Goal: Transaction & Acquisition: Purchase product/service

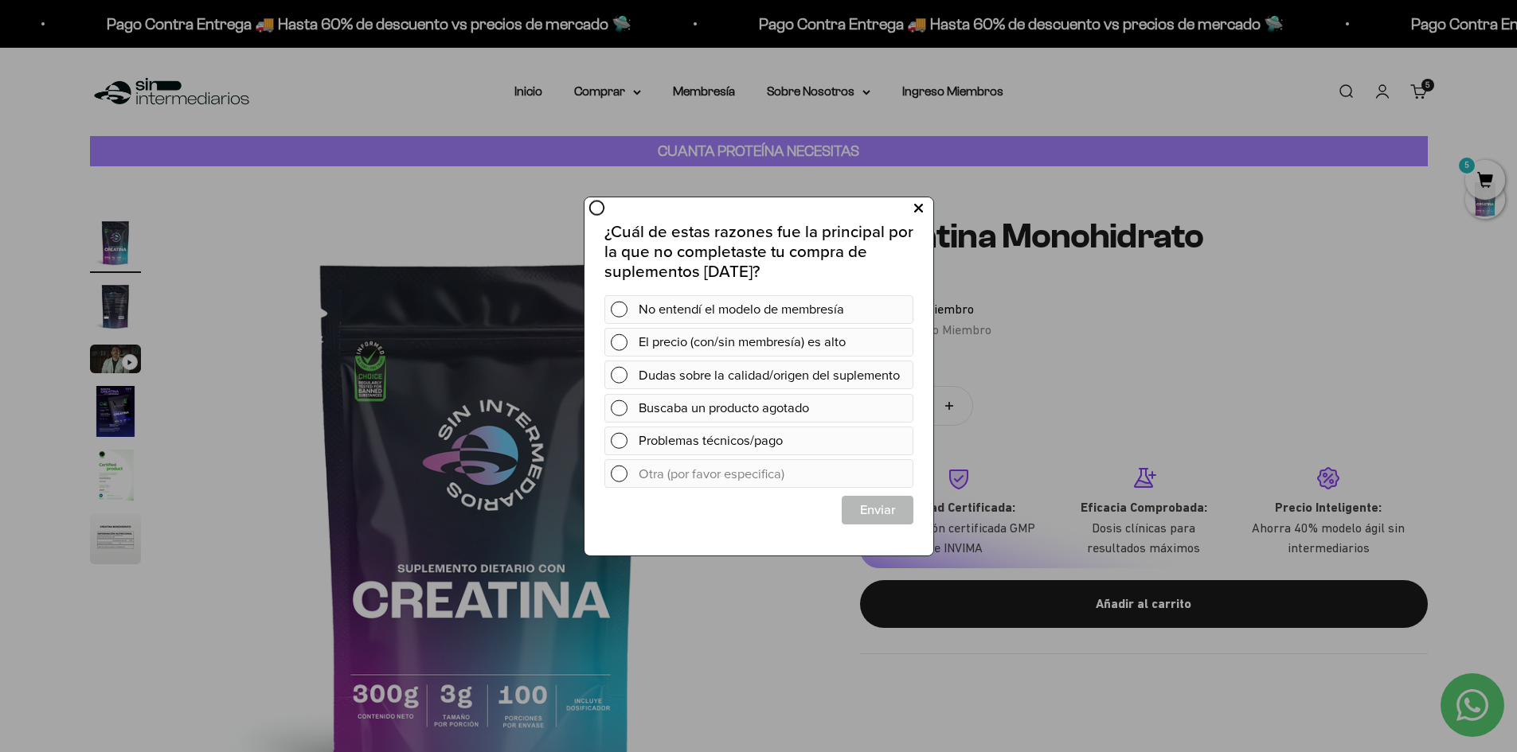
click at [920, 212] on icon at bounding box center [917, 207] width 9 height 21
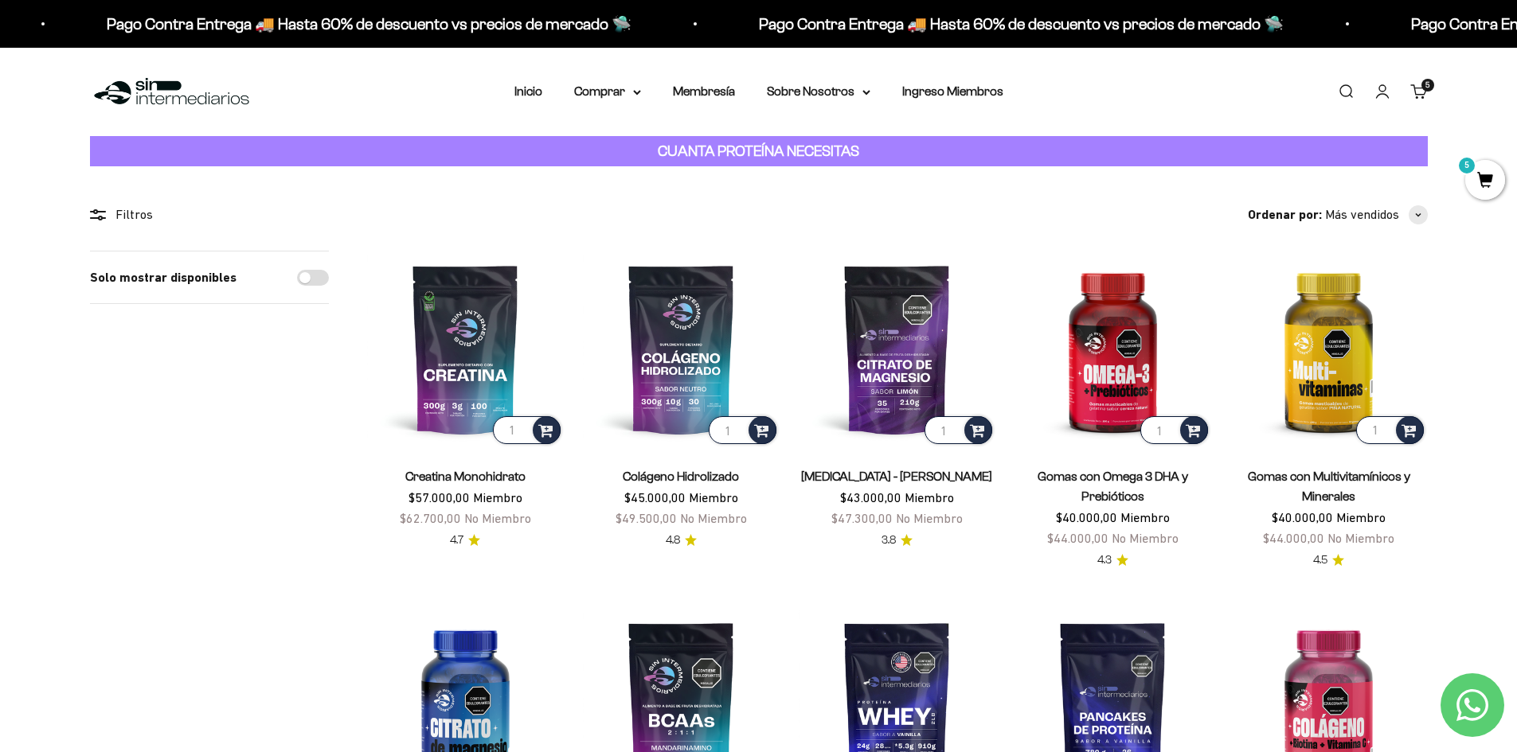
click at [1347, 91] on link "Buscar" at bounding box center [1346, 92] width 18 height 18
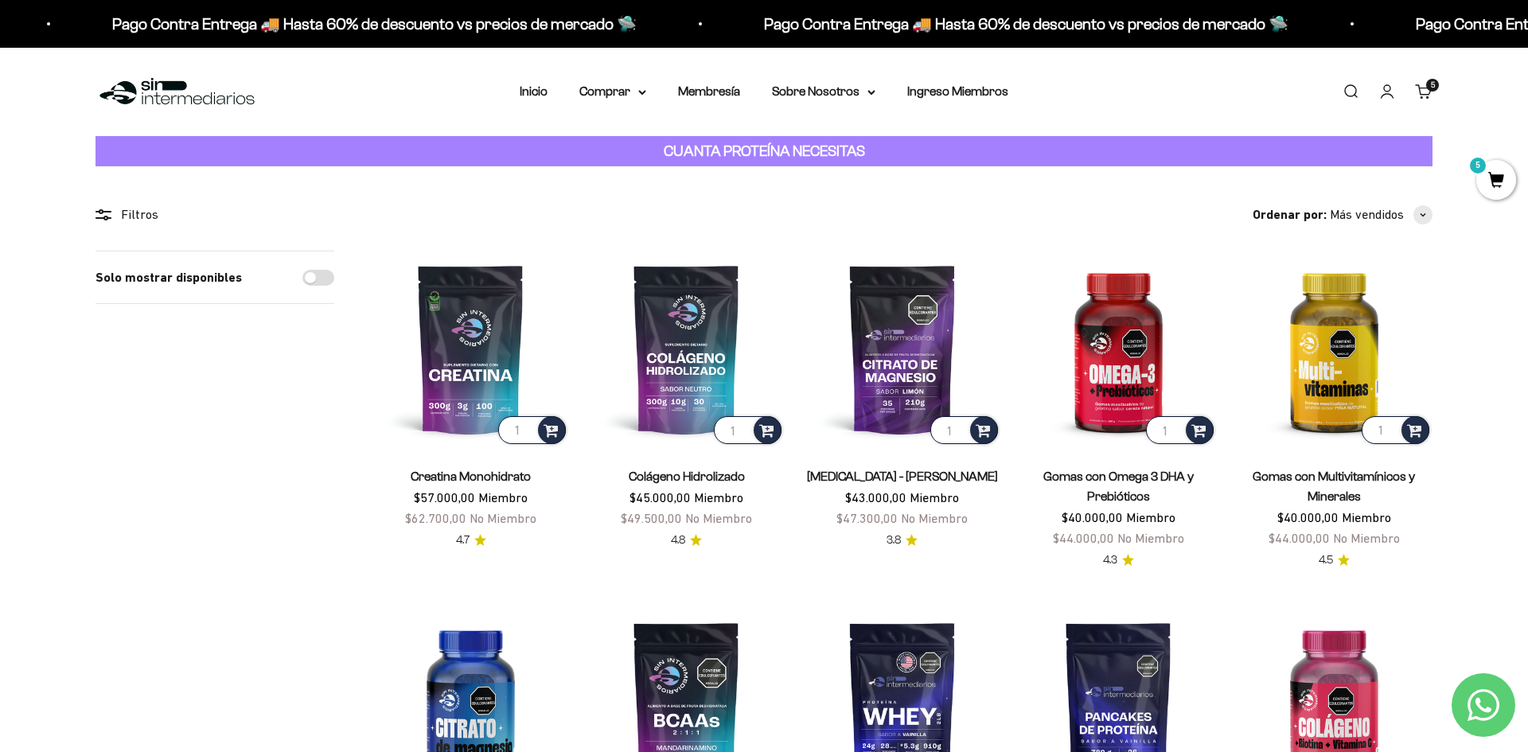
type input "gli"
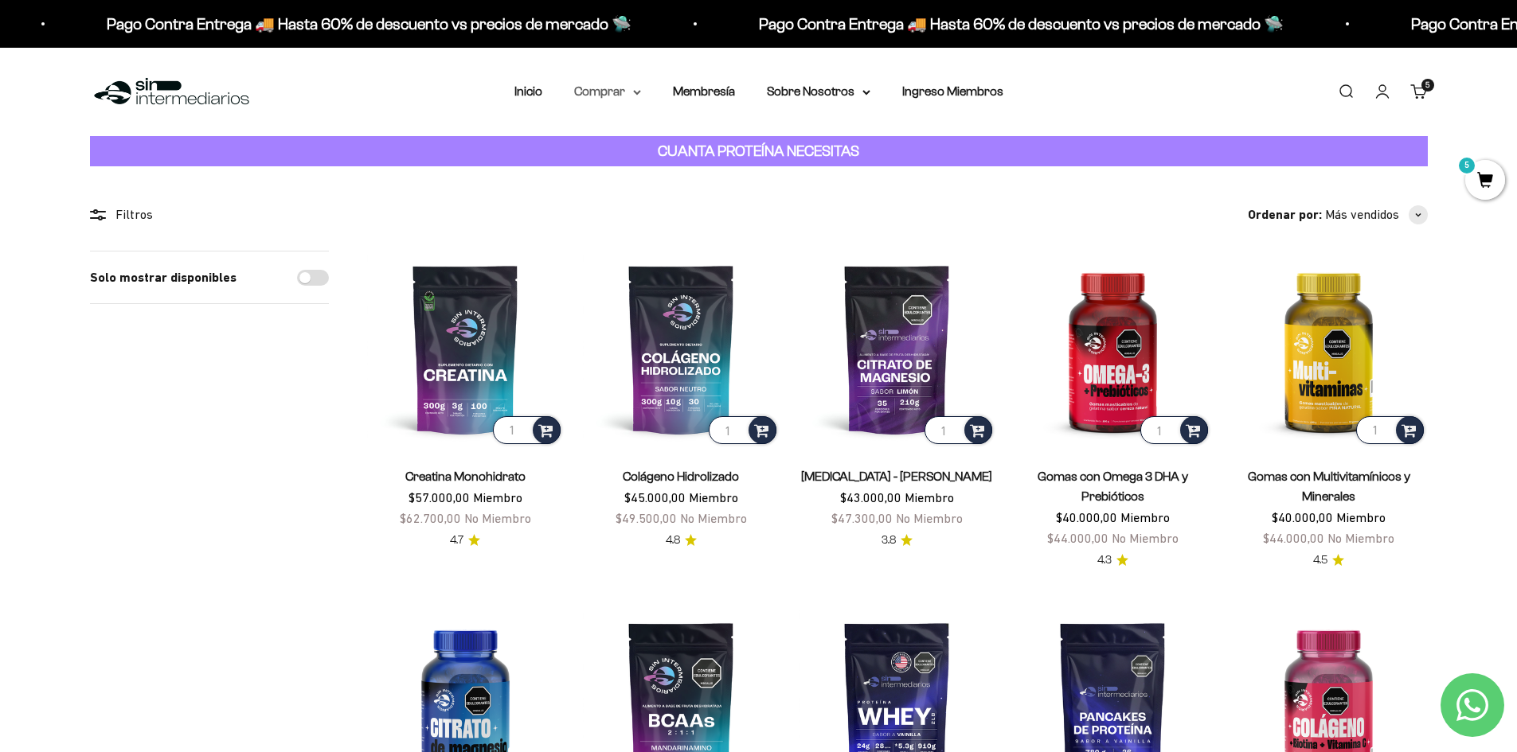
click at [641, 87] on summary "Comprar" at bounding box center [607, 91] width 67 height 21
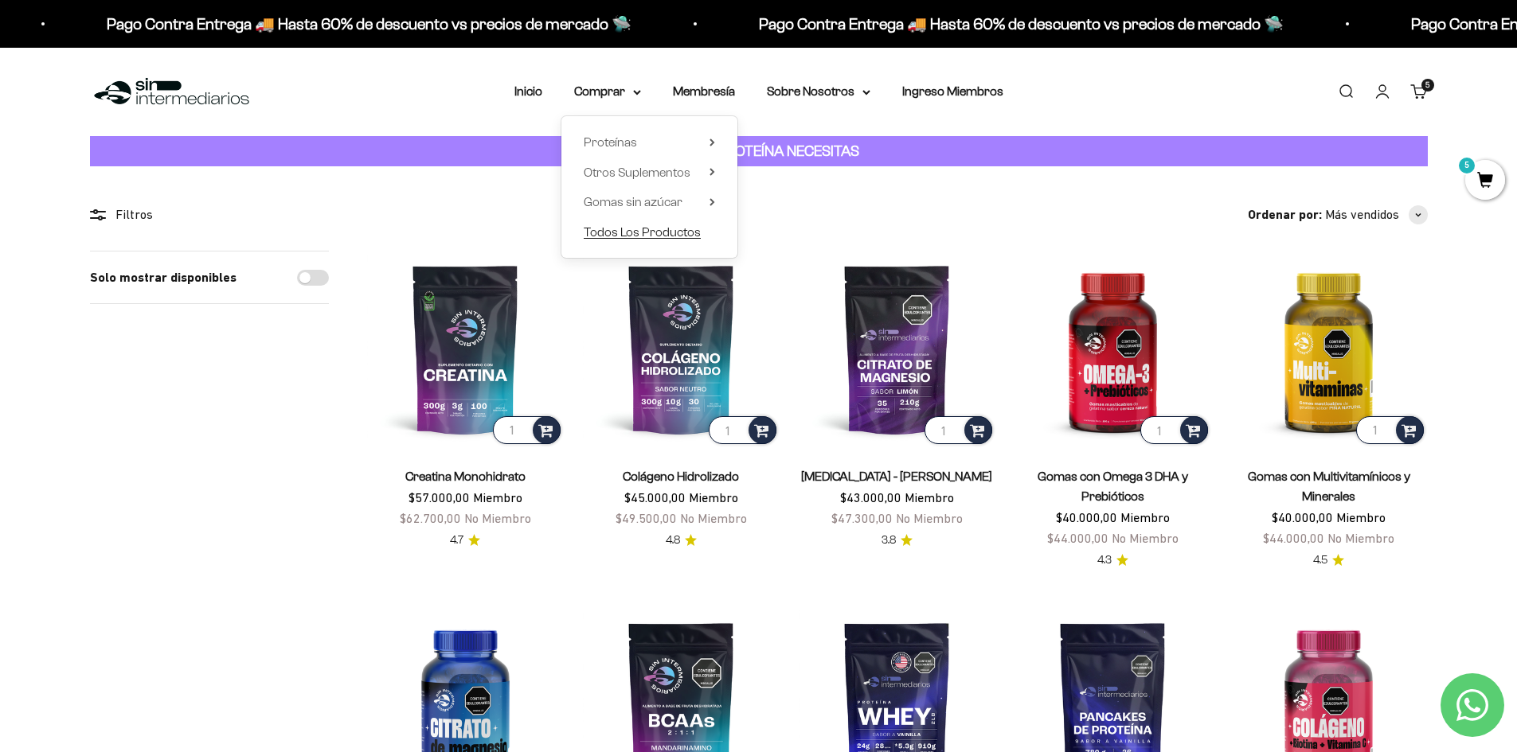
click at [660, 230] on span "Todos Los Productos" at bounding box center [642, 232] width 117 height 14
click at [1339, 87] on link "Buscar" at bounding box center [1346, 92] width 18 height 18
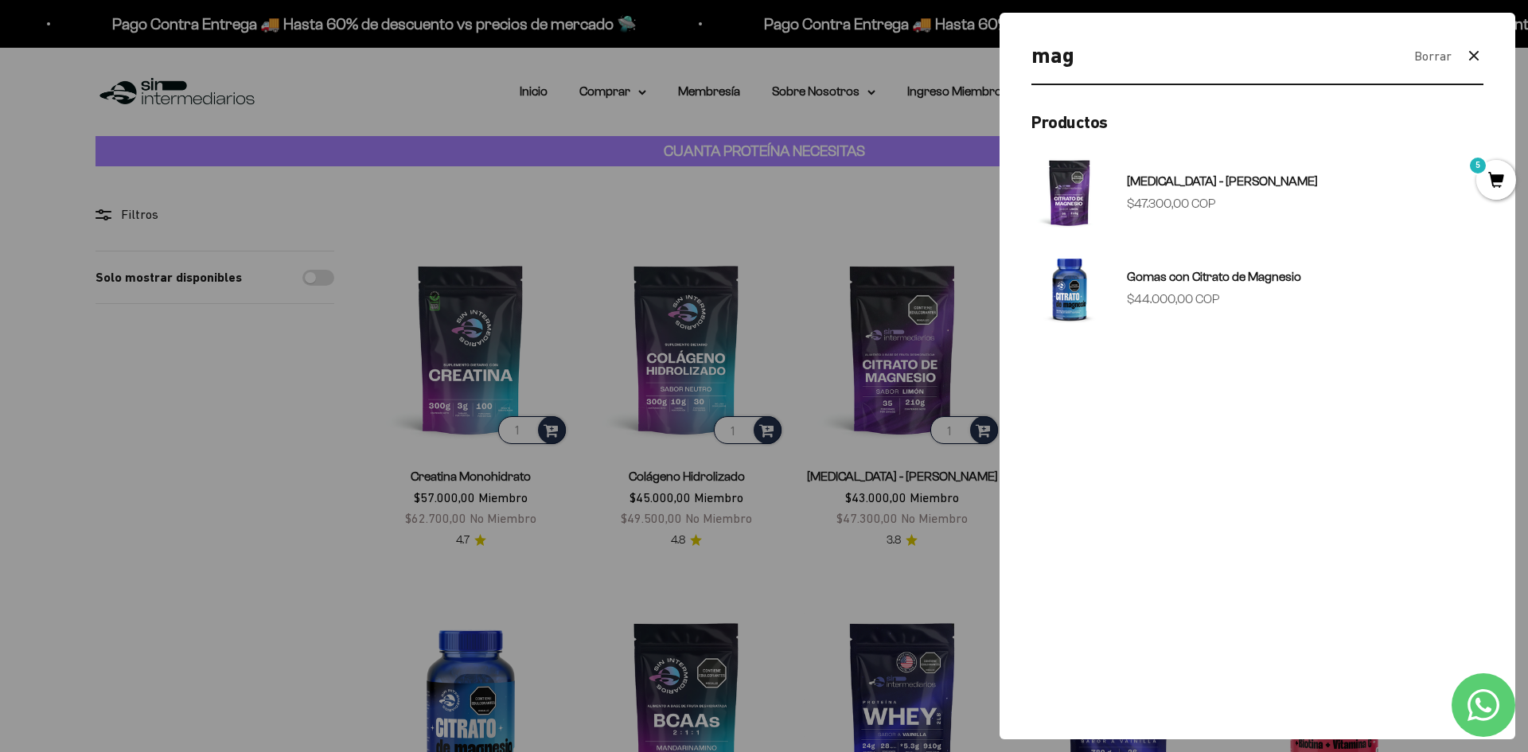
type input "mag"
click at [736, 228] on div at bounding box center [764, 376] width 1528 height 752
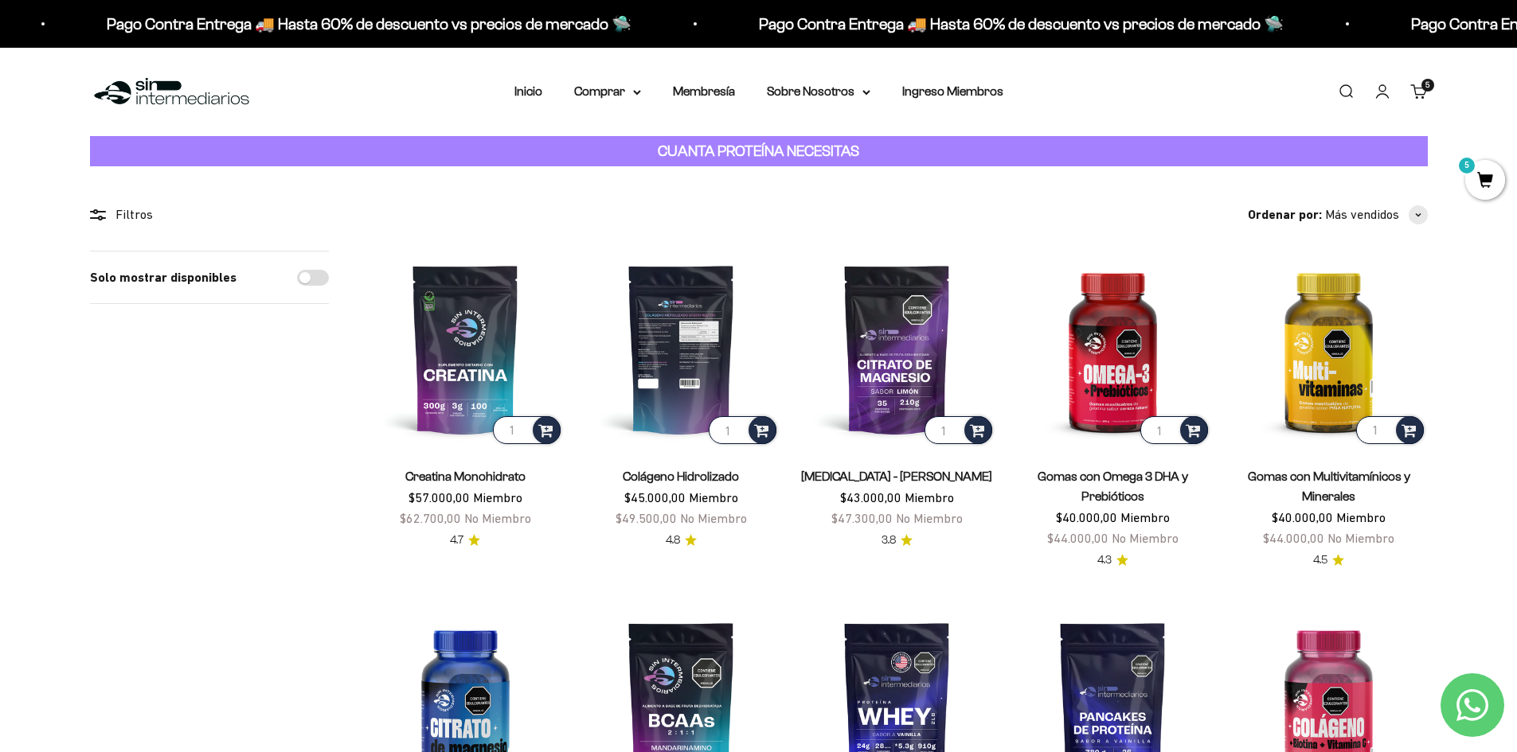
click at [691, 379] on img at bounding box center [681, 349] width 197 height 197
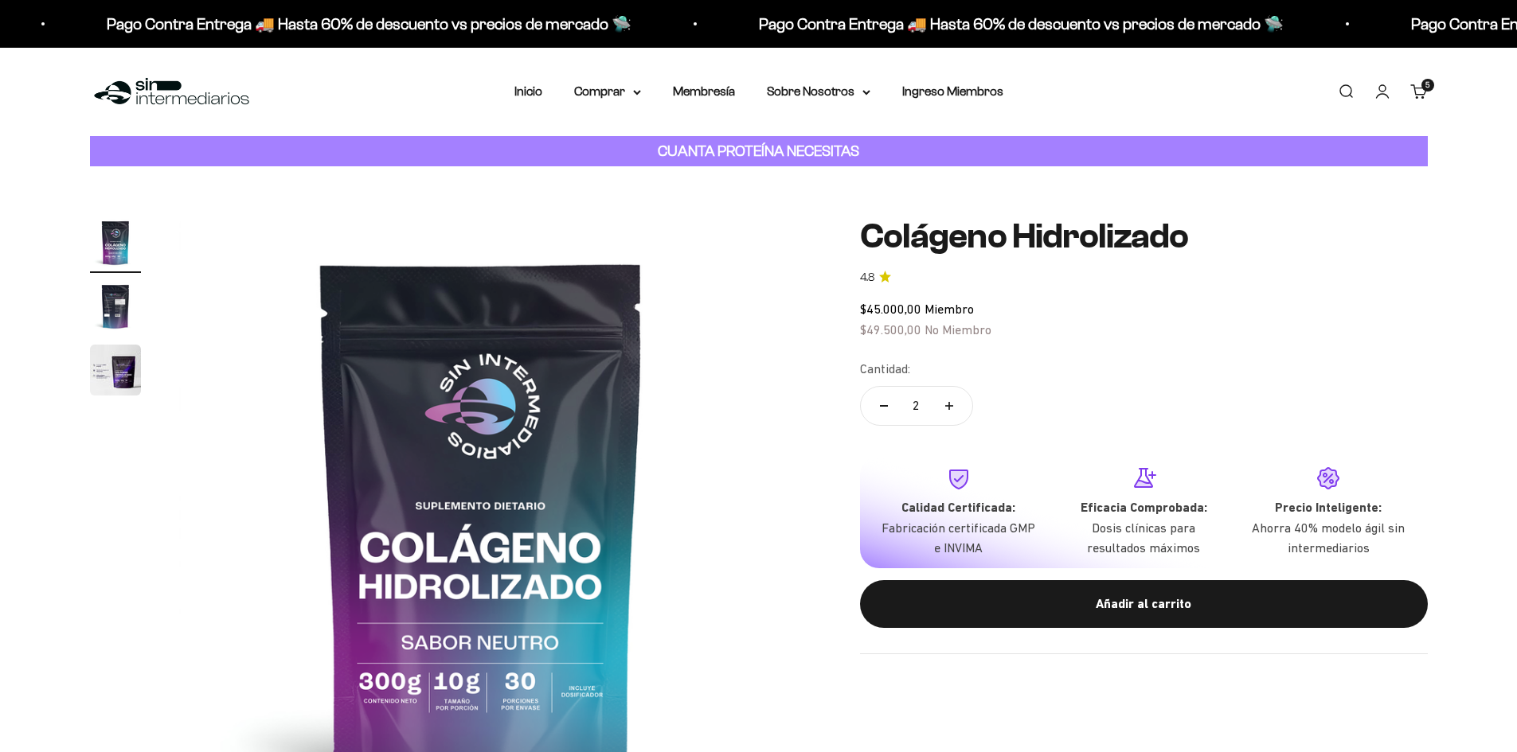
click at [888, 409] on button "Reducir cantidad" at bounding box center [884, 406] width 46 height 38
type input "1"
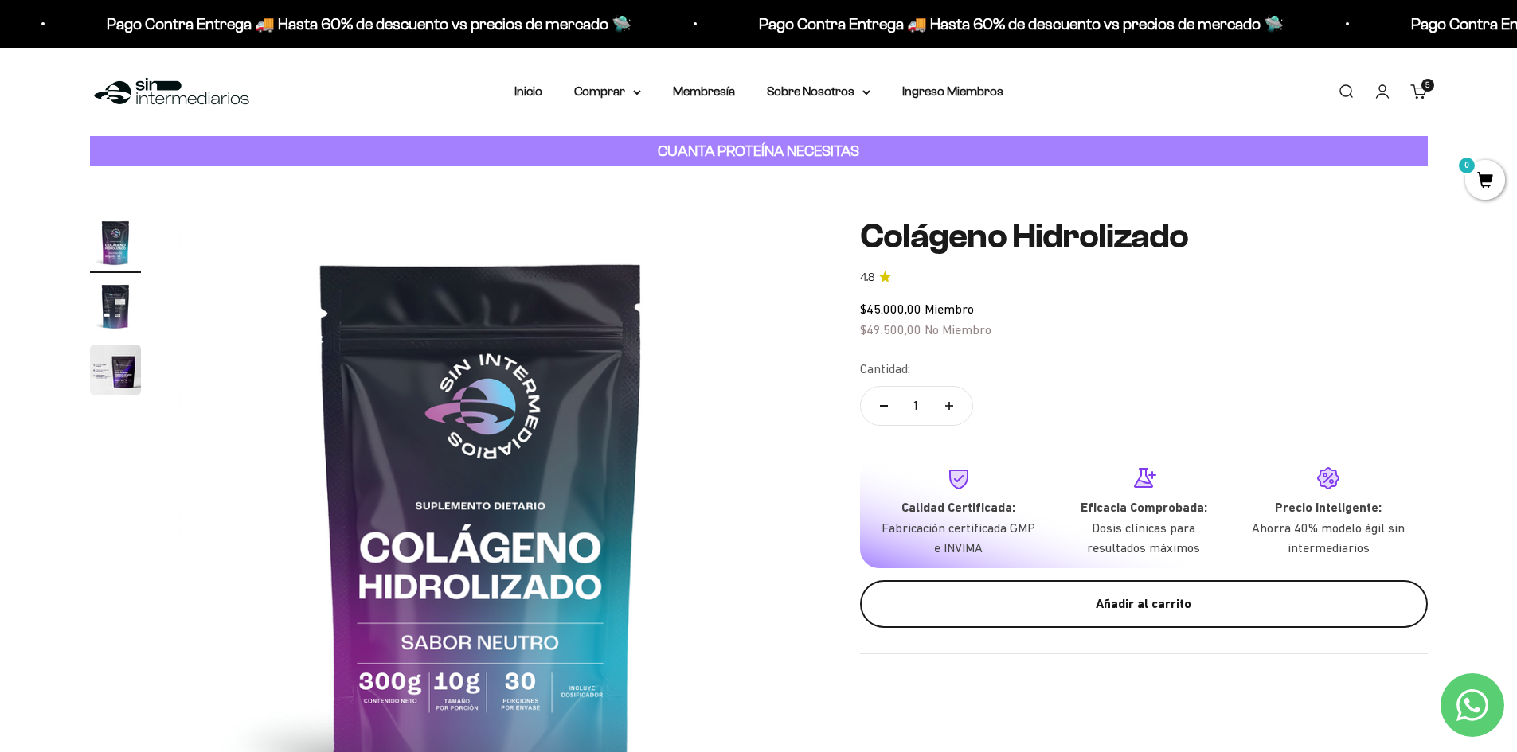
click at [1105, 607] on div "Añadir al carrito" at bounding box center [1144, 604] width 504 height 21
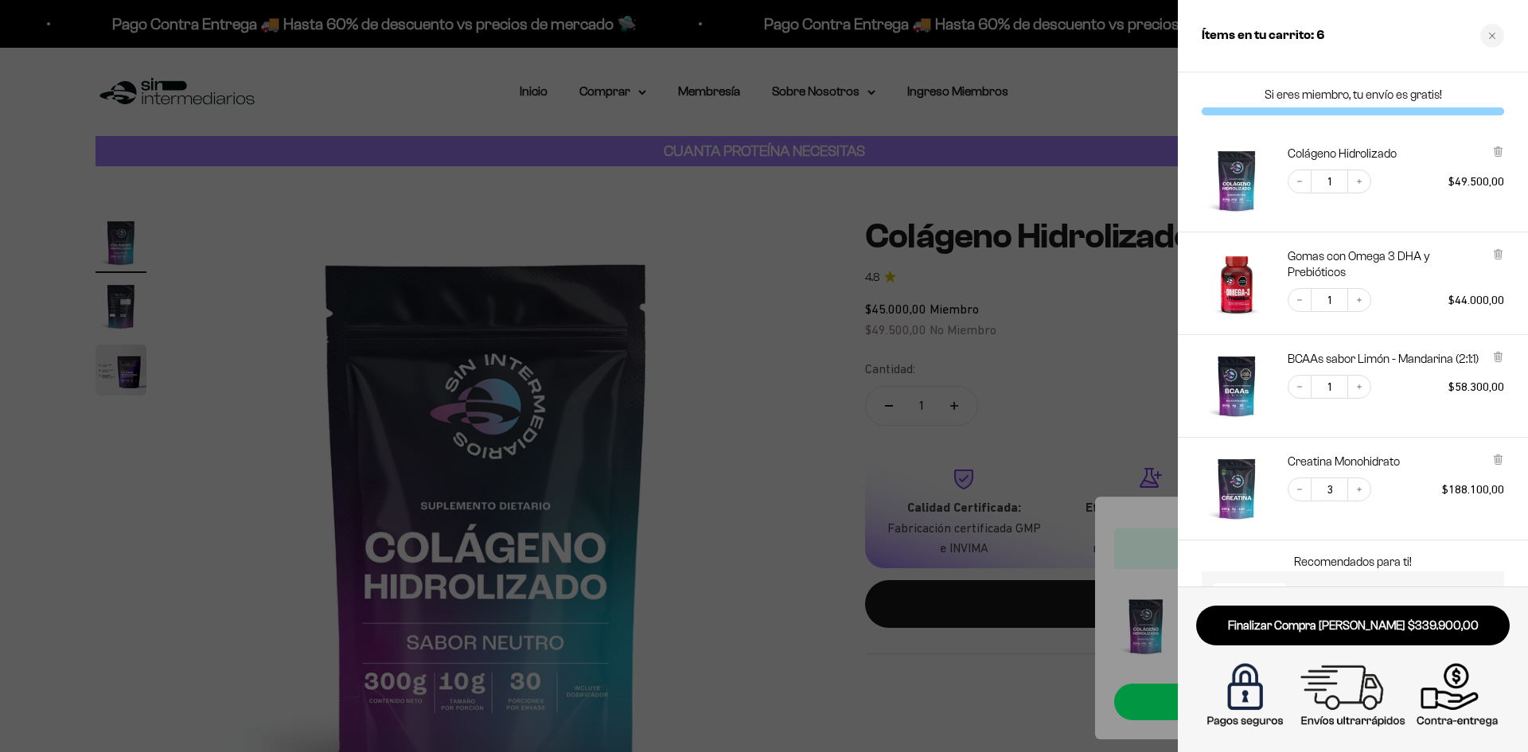
click at [1062, 290] on div at bounding box center [764, 376] width 1528 height 752
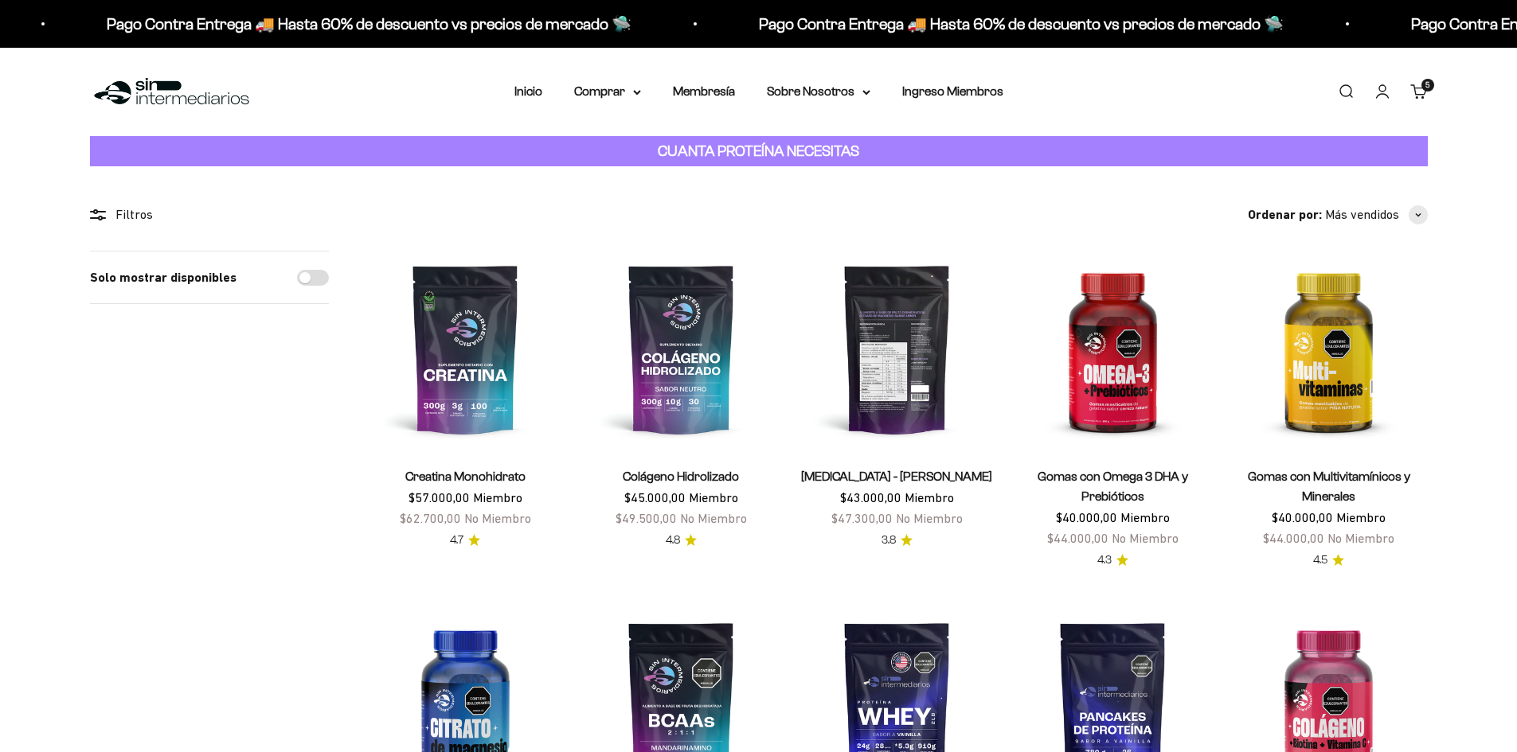
click at [889, 381] on img at bounding box center [896, 349] width 197 height 197
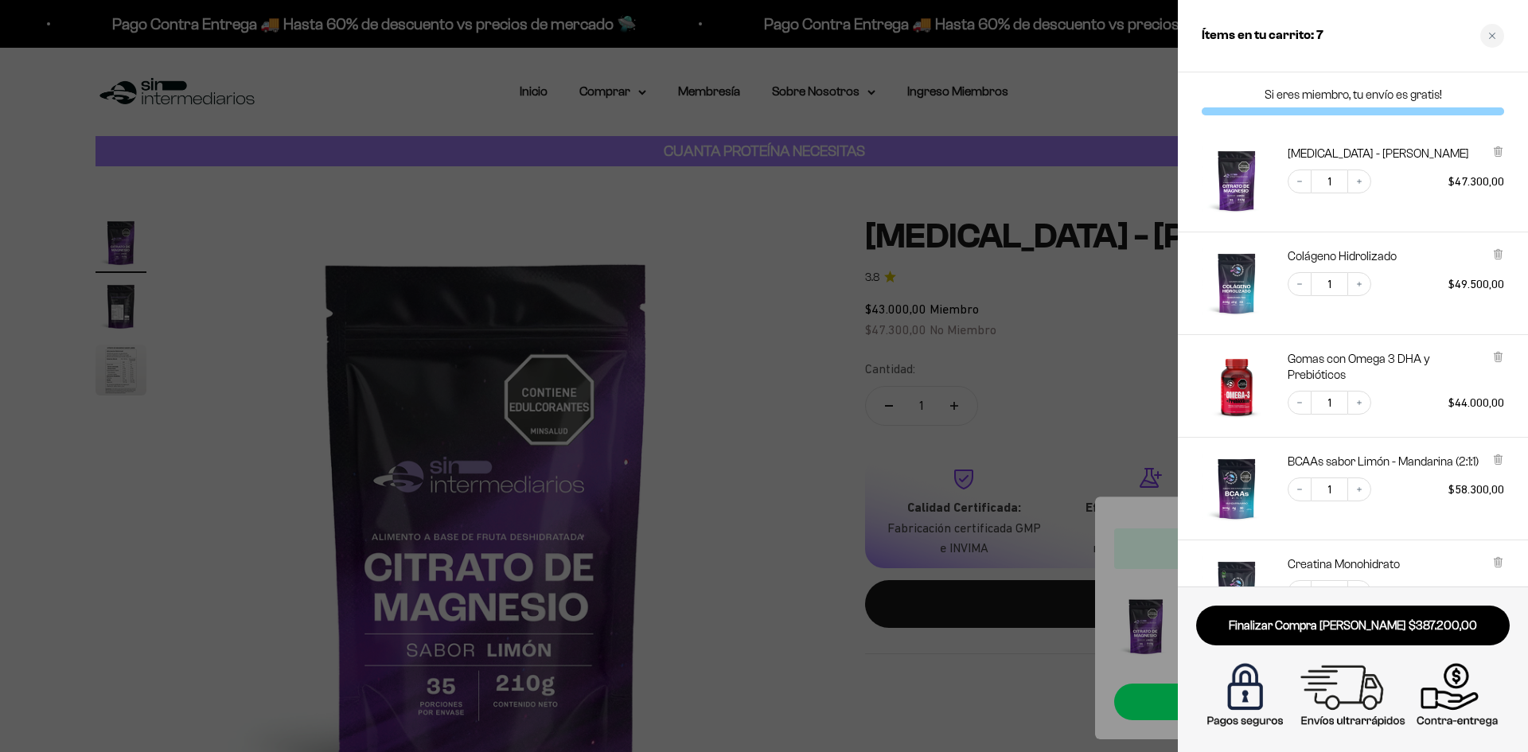
click at [704, 227] on div at bounding box center [764, 376] width 1528 height 752
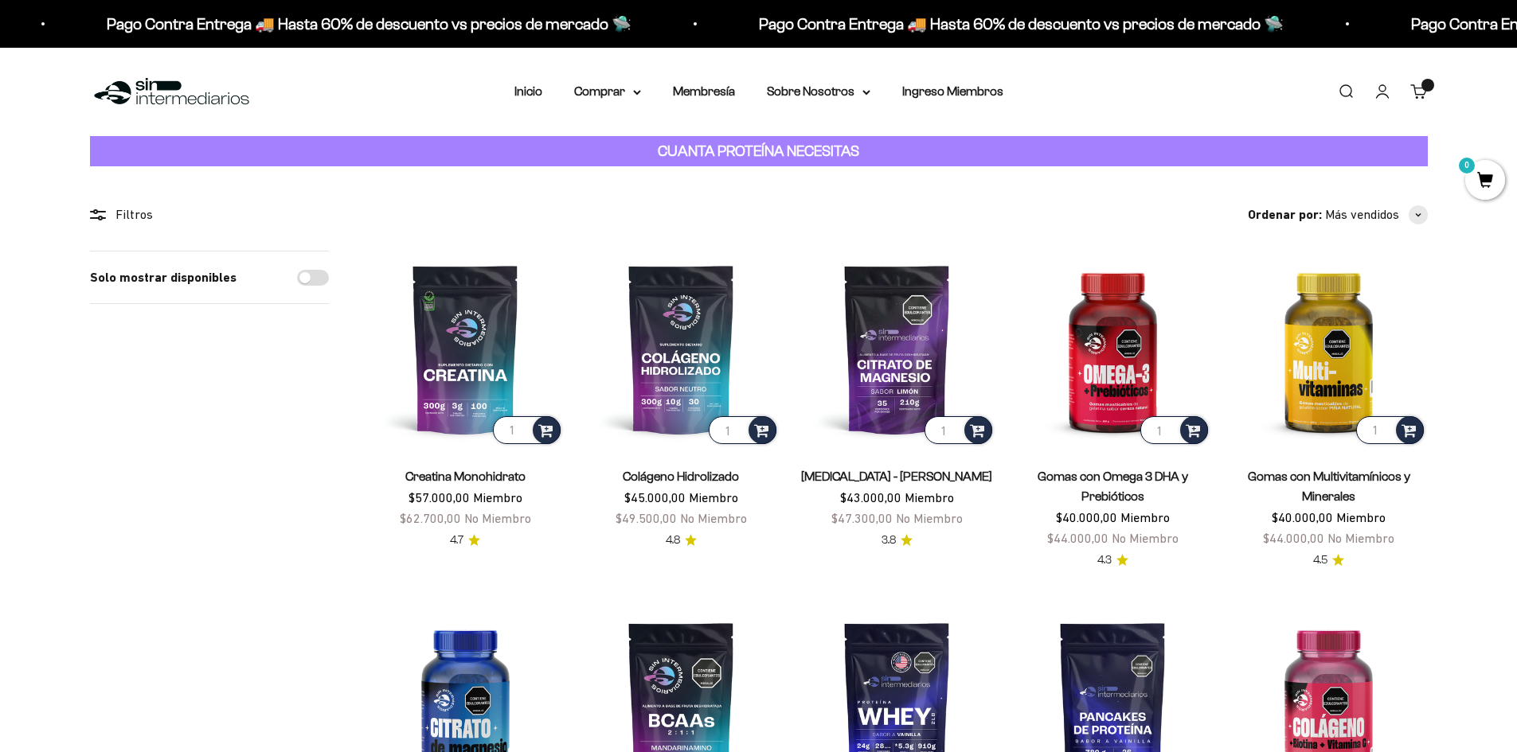
click at [1427, 85] on span "5" at bounding box center [1427, 81] width 4 height 8
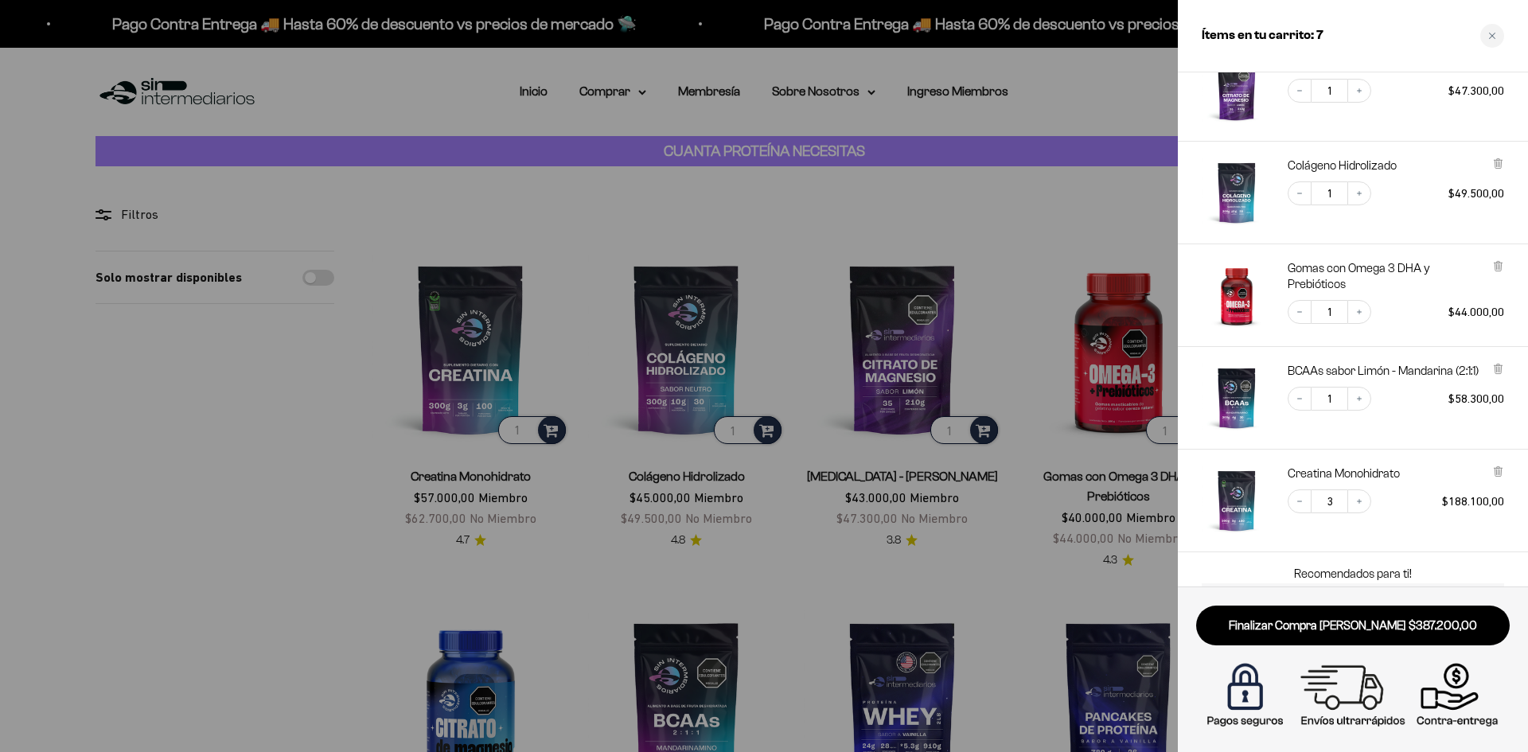
scroll to position [195, 0]
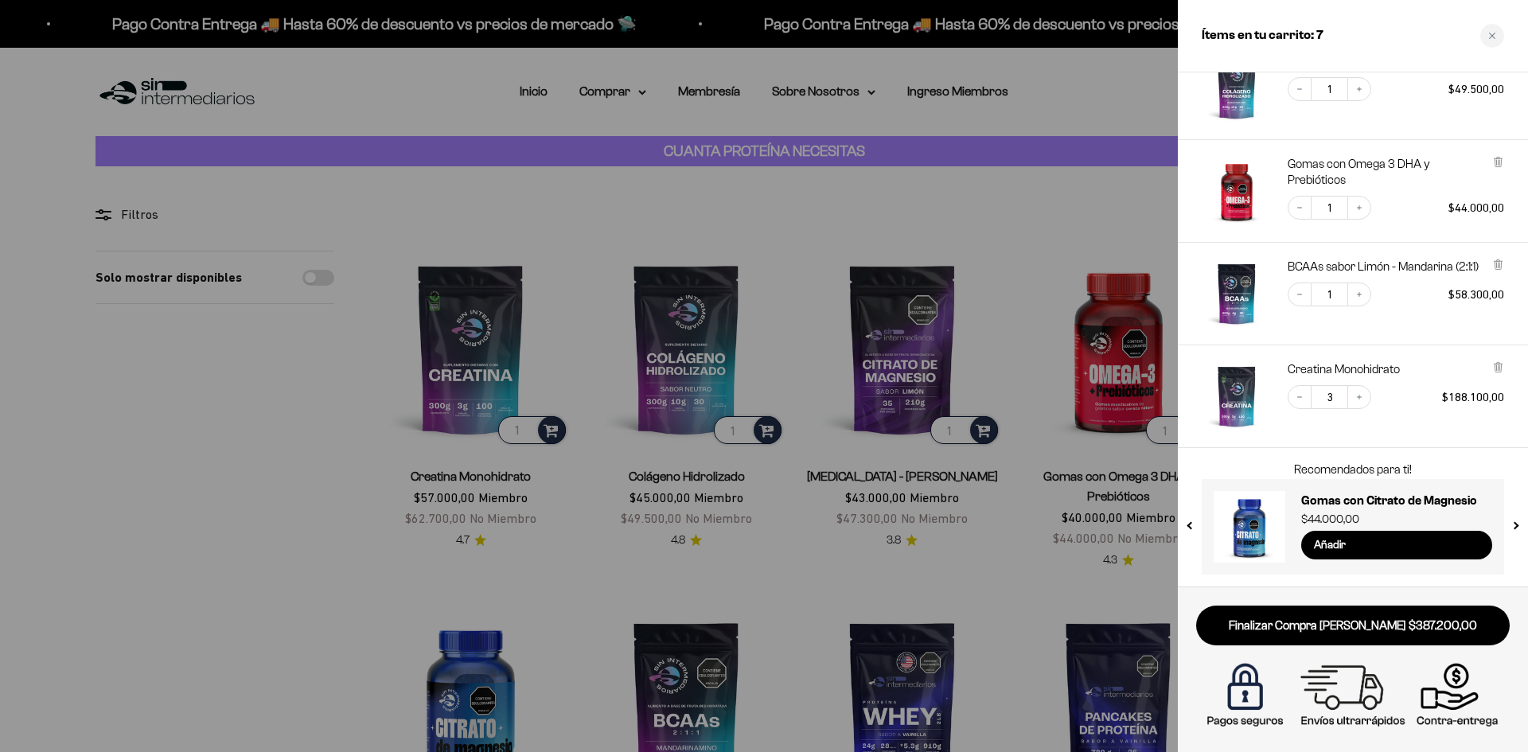
click at [1019, 498] on div at bounding box center [764, 376] width 1528 height 752
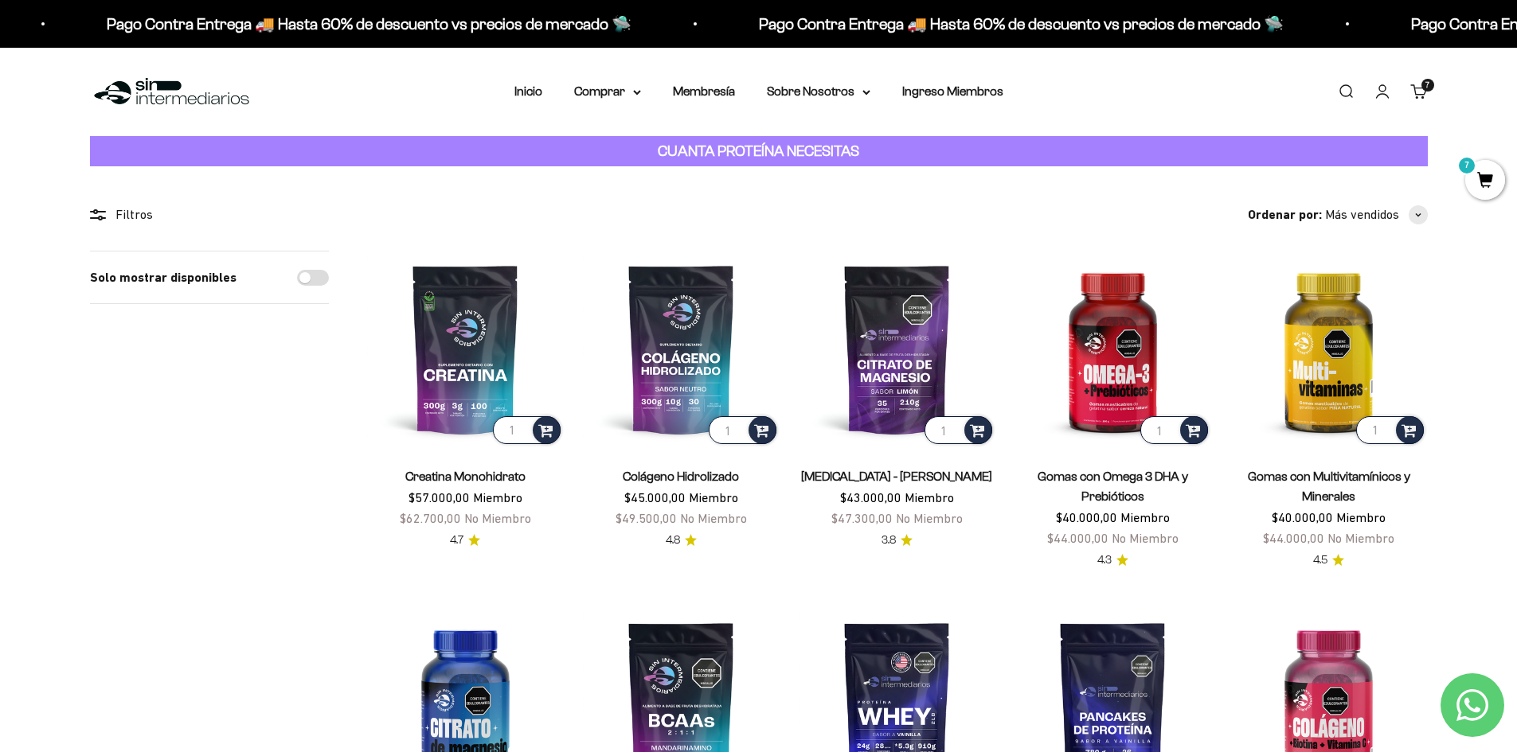
click at [1416, 84] on link "Carrito 7" at bounding box center [1419, 92] width 18 height 18
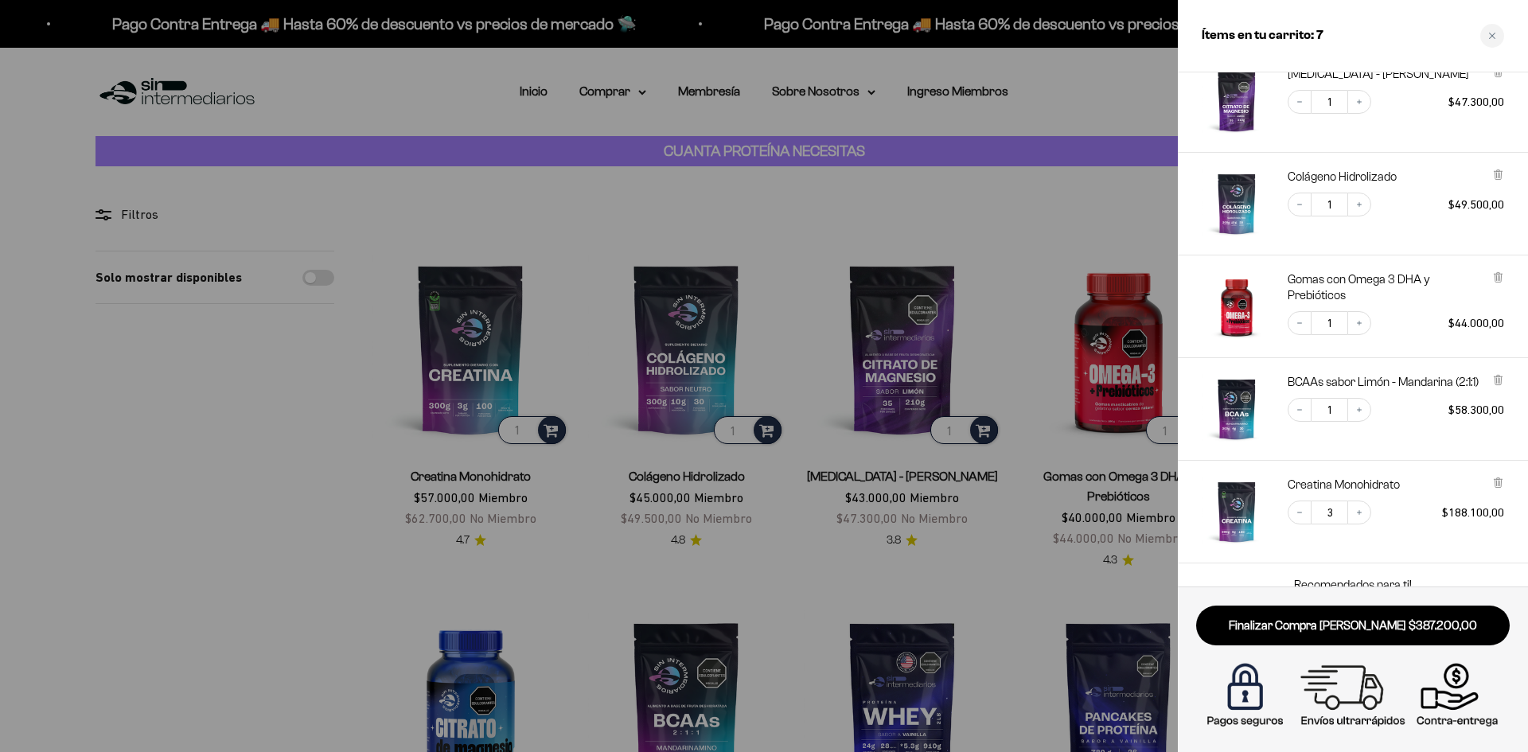
scroll to position [159, 0]
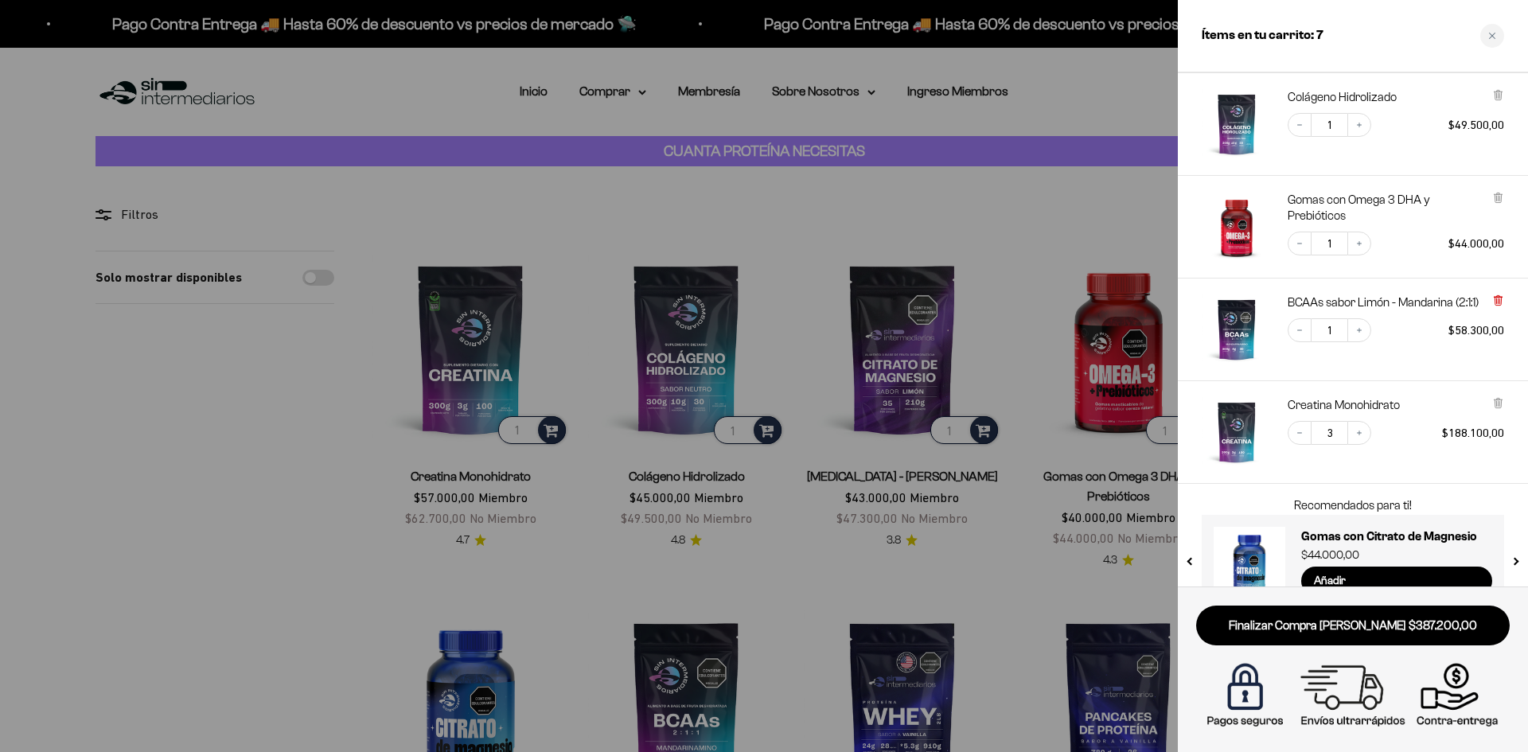
click at [1498, 300] on icon at bounding box center [1498, 301] width 6 height 8
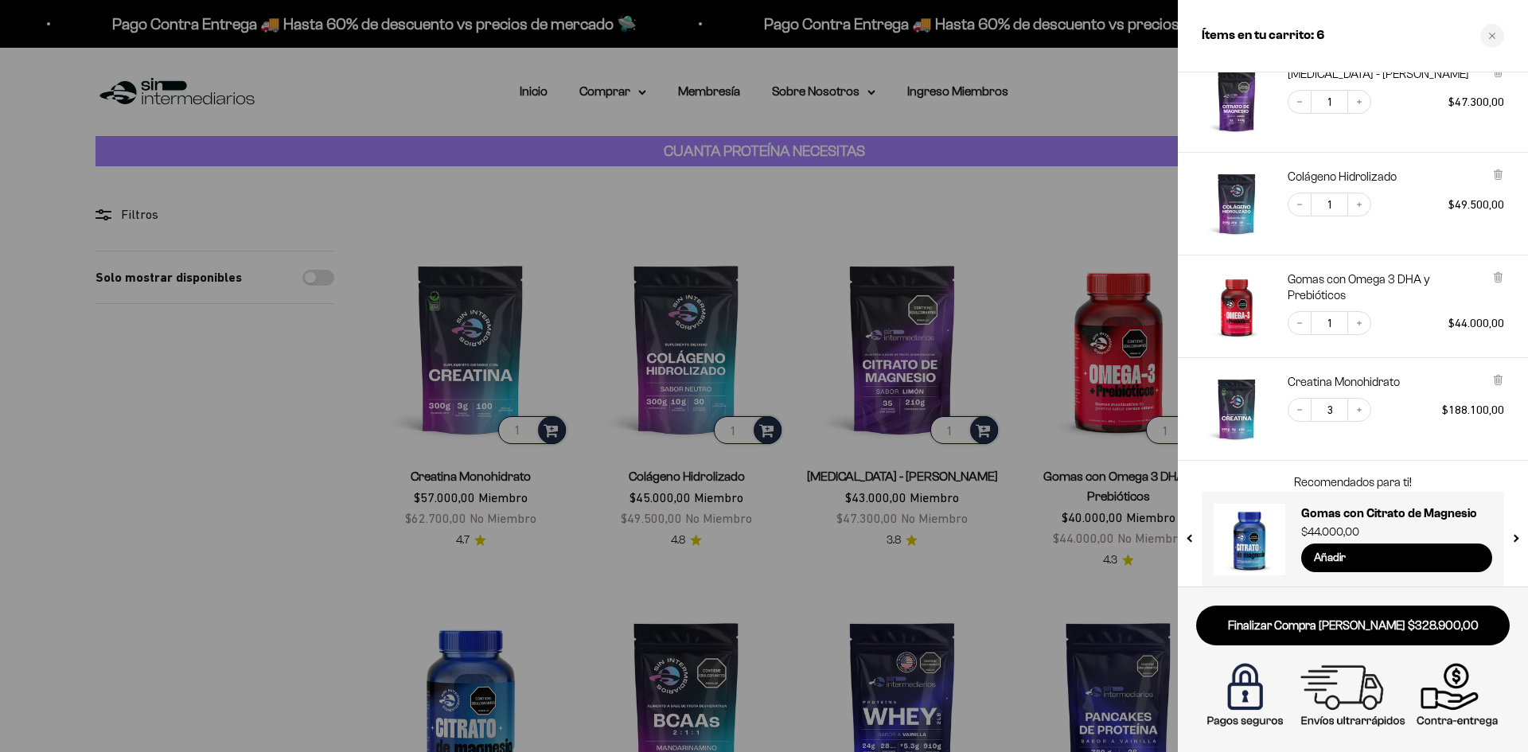
scroll to position [92, 0]
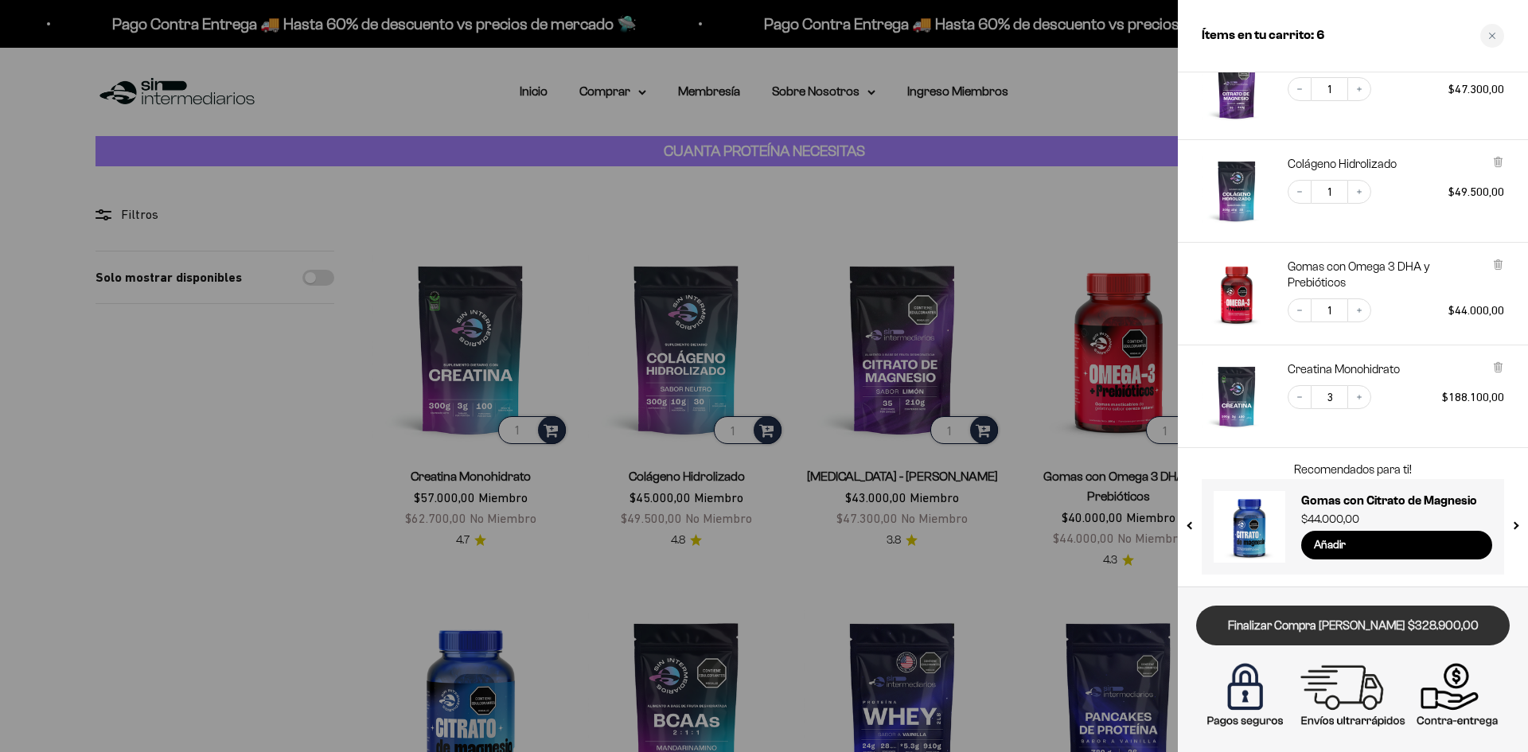
click at [1417, 636] on link "Finalizar Compra [PERSON_NAME] $328.900,00" at bounding box center [1354, 626] width 314 height 41
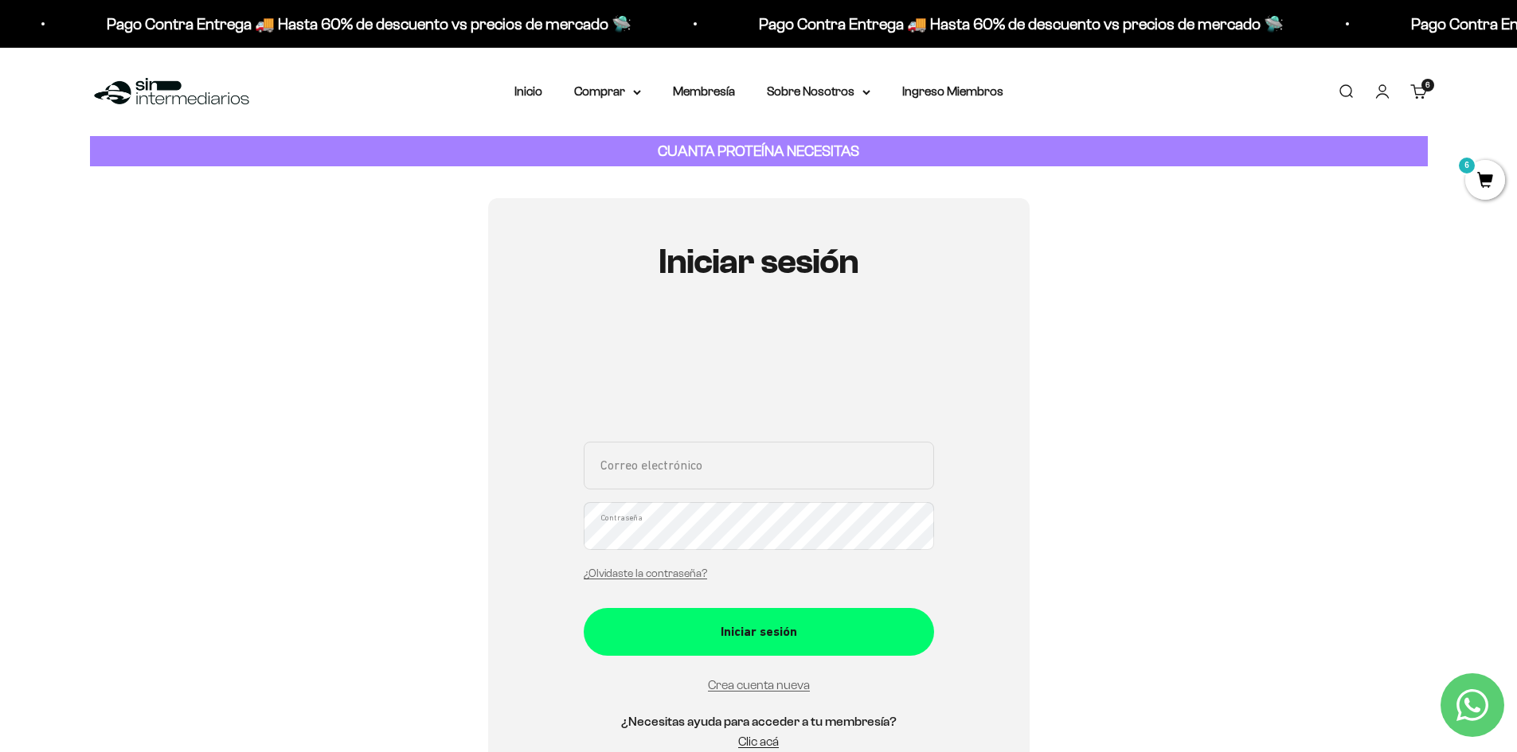
click at [738, 471] on input "Correo electrónico" at bounding box center [759, 466] width 350 height 48
type input "[EMAIL_ADDRESS][DOMAIN_NAME]"
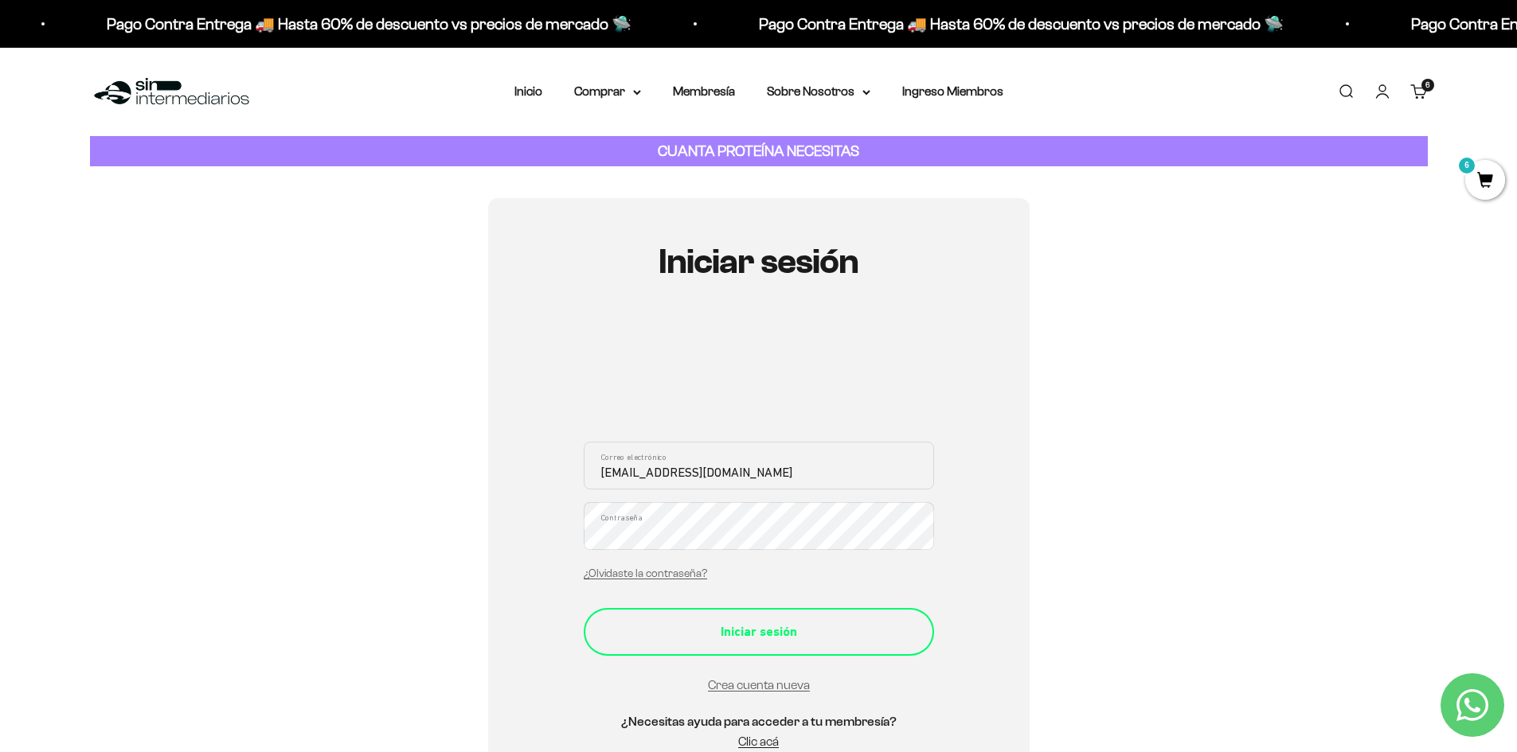
click at [756, 639] on div "Iniciar sesión" at bounding box center [758, 632] width 287 height 21
